Goal: Transaction & Acquisition: Purchase product/service

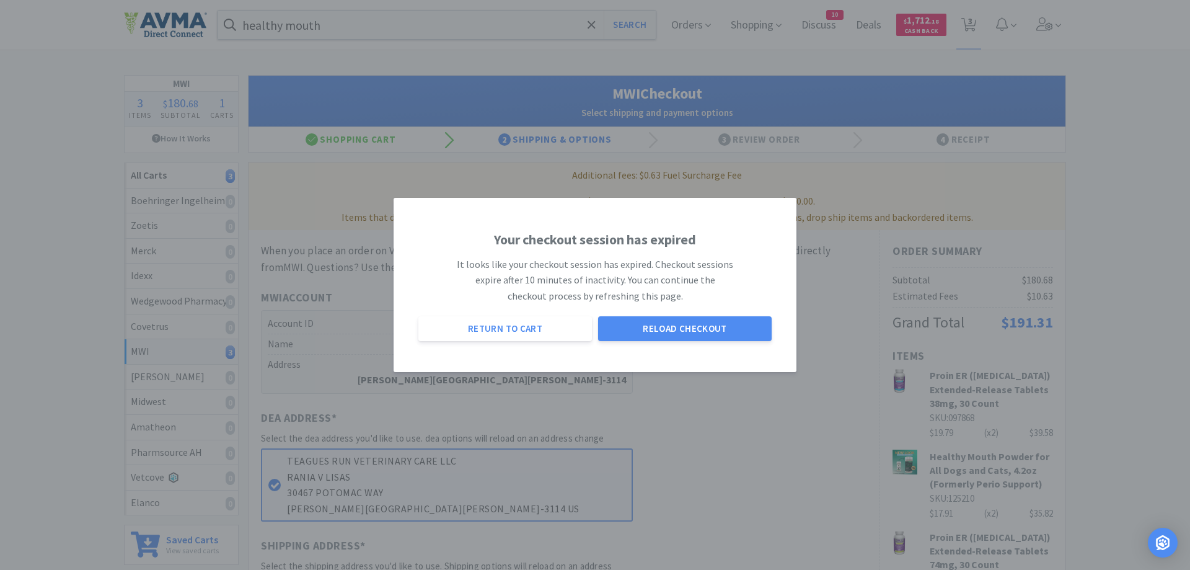
select select "STD_"
select select "FX9"
click at [646, 326] on button "Reload Checkout" at bounding box center [685, 328] width 174 height 25
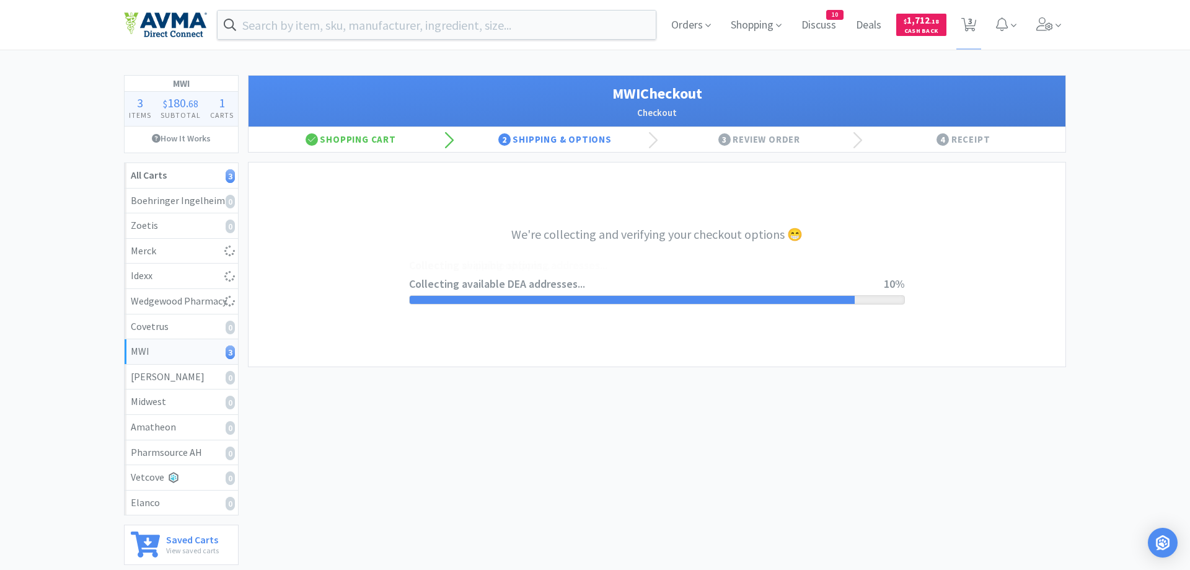
select select "STD_"
select select "FX9"
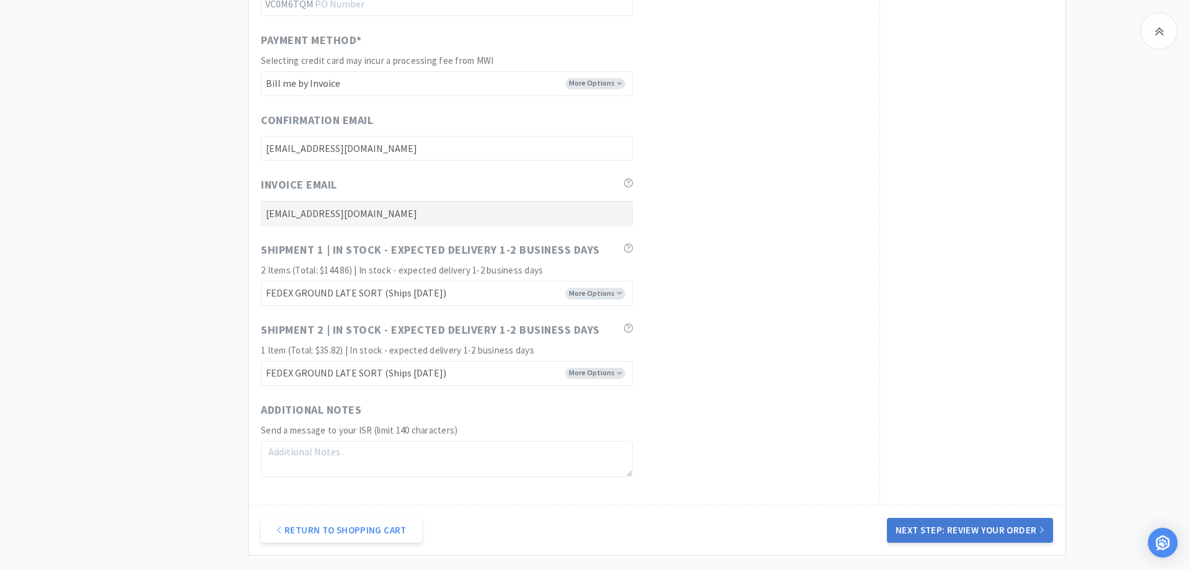
scroll to position [759, 0]
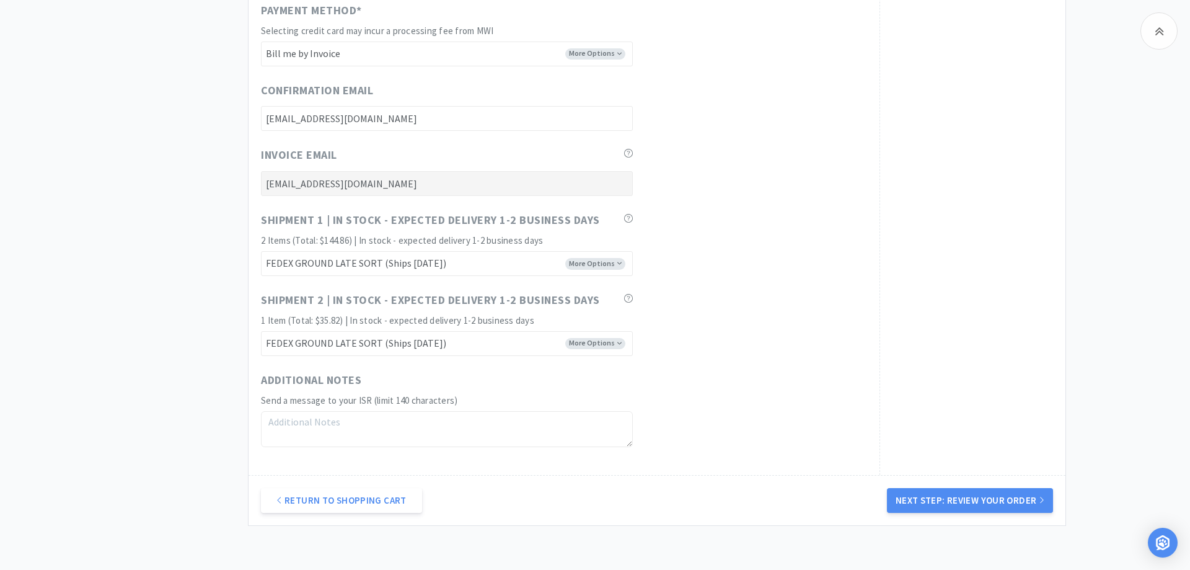
click at [964, 499] on button "Next Step: Review Your Order" at bounding box center [970, 500] width 166 height 25
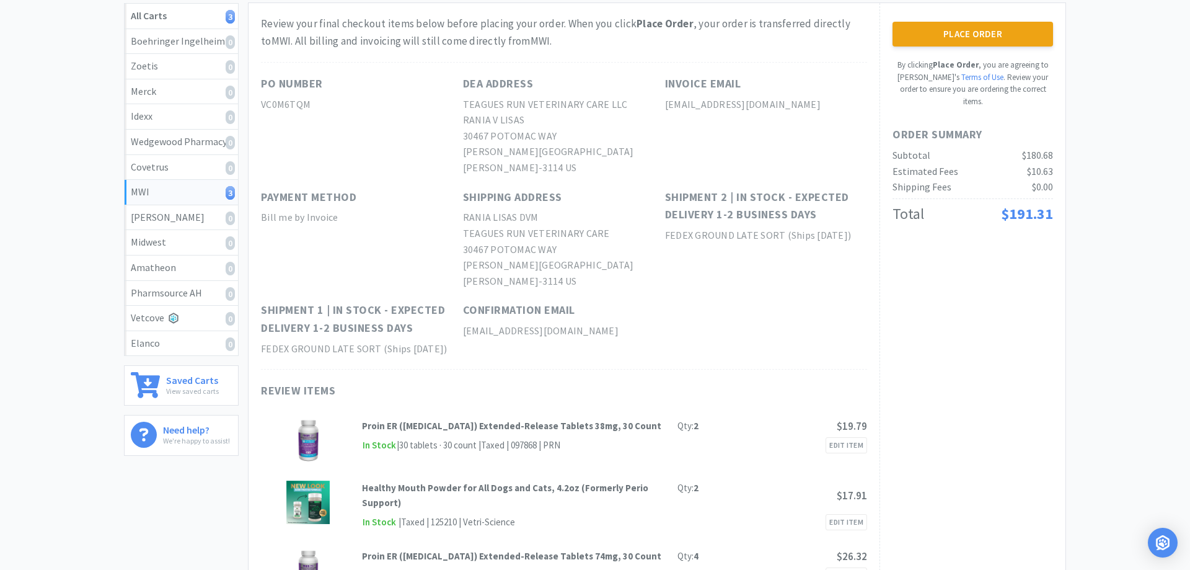
scroll to position [0, 0]
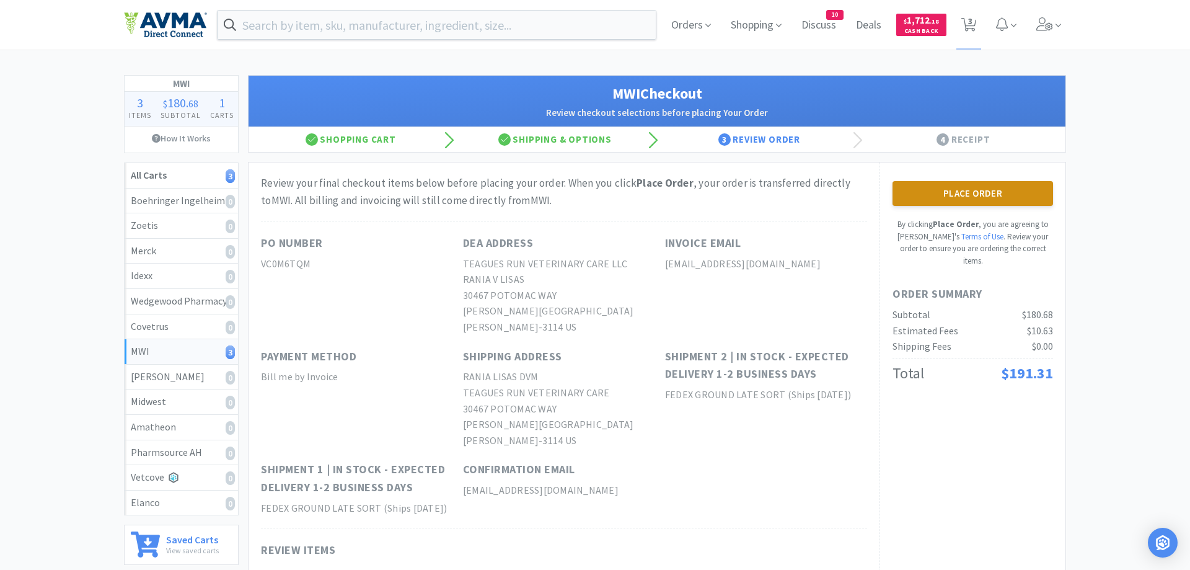
click at [949, 190] on button "Place Order" at bounding box center [972, 193] width 161 height 25
